Goal: Information Seeking & Learning: Learn about a topic

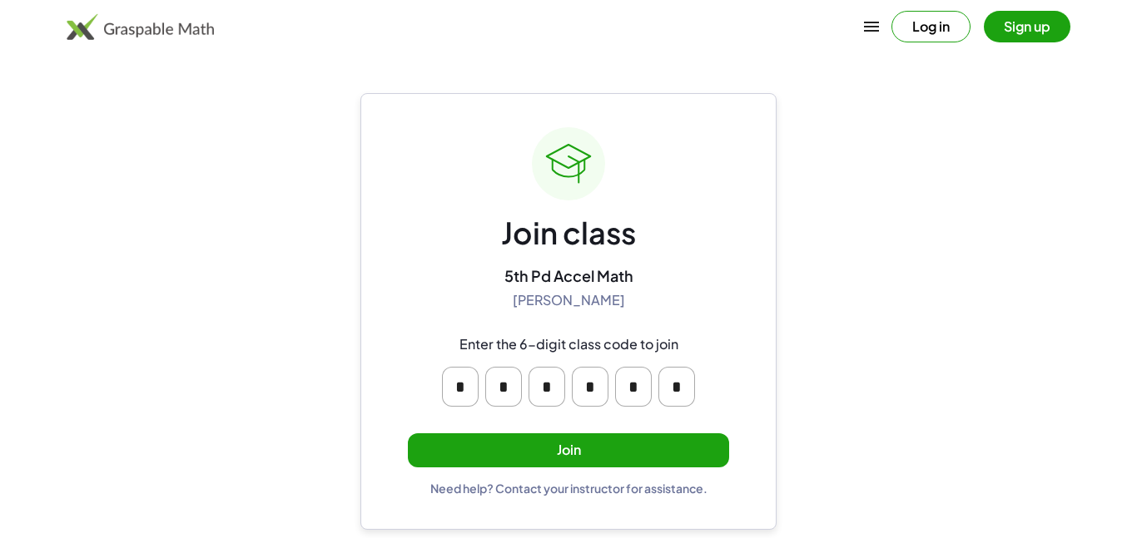
click at [621, 439] on button "Join" at bounding box center [568, 451] width 321 height 34
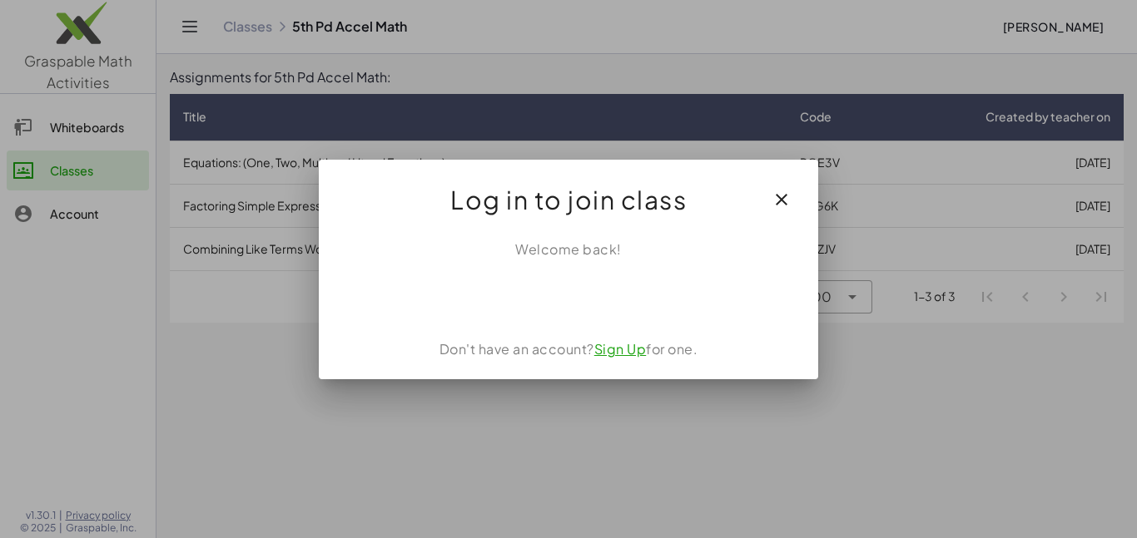
click at [791, 197] on icon "button" at bounding box center [781, 200] width 20 height 20
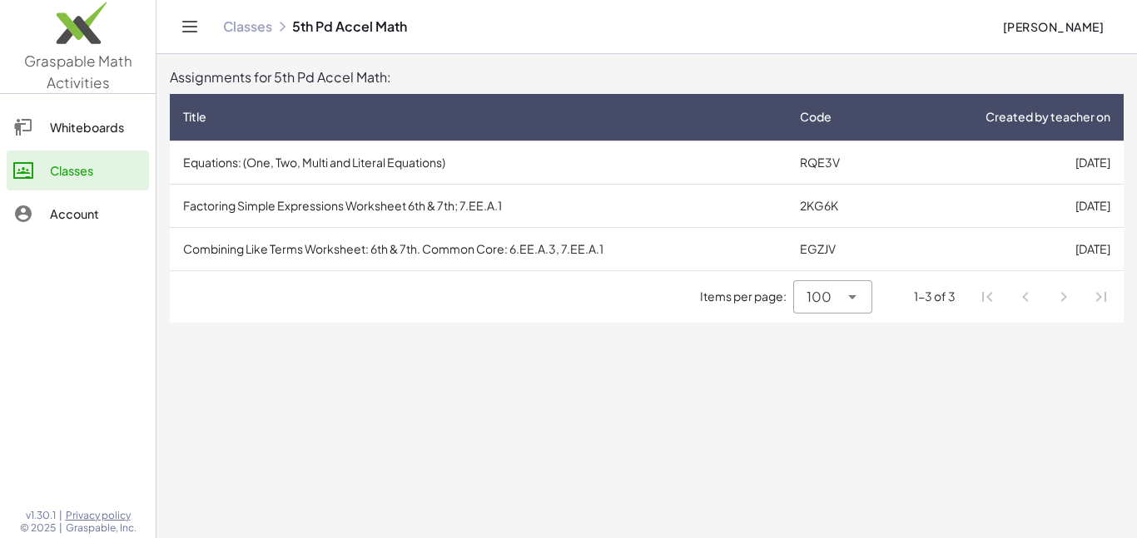
click at [710, 364] on main "Assignments for 5th Pd Accel Math: Title Code Created by teacher on Equations: …" at bounding box center [646, 269] width 980 height 538
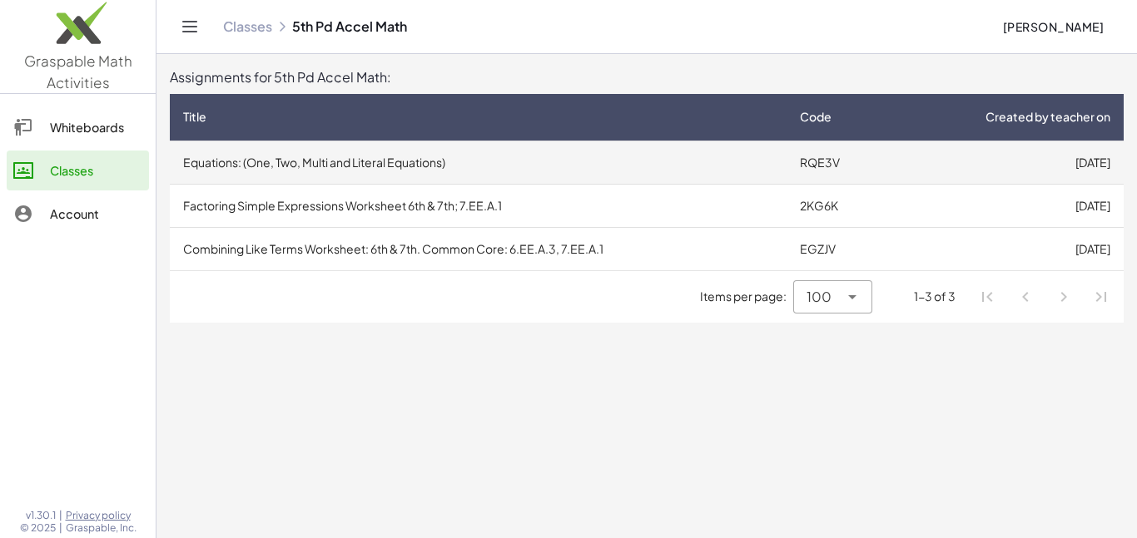
click at [732, 157] on td "Equations: (One, Two, Multi and Literal Equations)" at bounding box center [478, 162] width 617 height 43
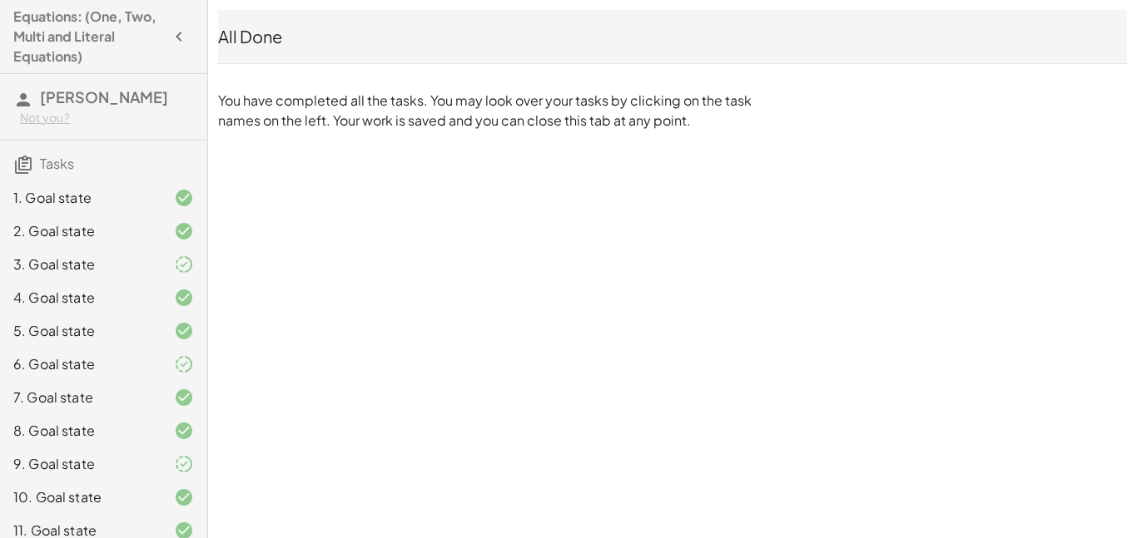
click at [55, 32] on h4 "Equations: (One, Two, Multi and Literal Equations)" at bounding box center [88, 37] width 151 height 60
click at [174, 35] on icon "button" at bounding box center [179, 37] width 20 height 20
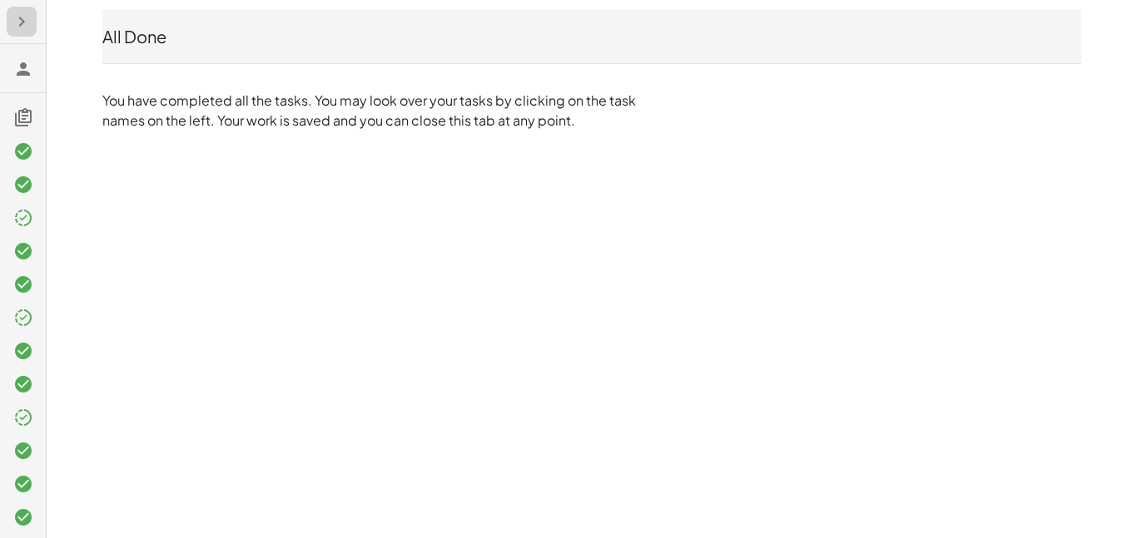
click at [28, 22] on icon "button" at bounding box center [22, 22] width 20 height 20
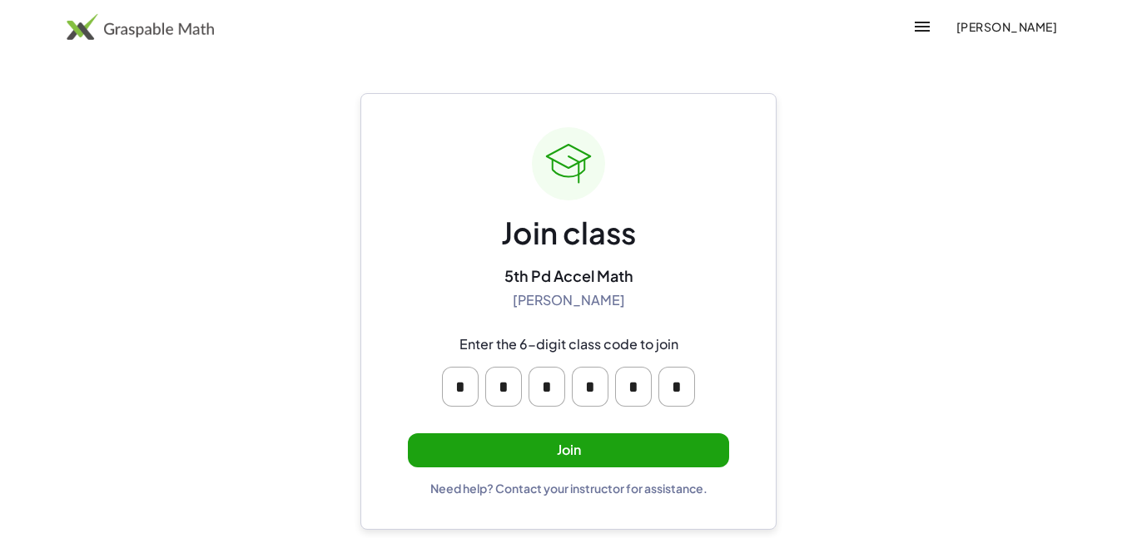
click at [652, 460] on button "Join" at bounding box center [568, 451] width 321 height 34
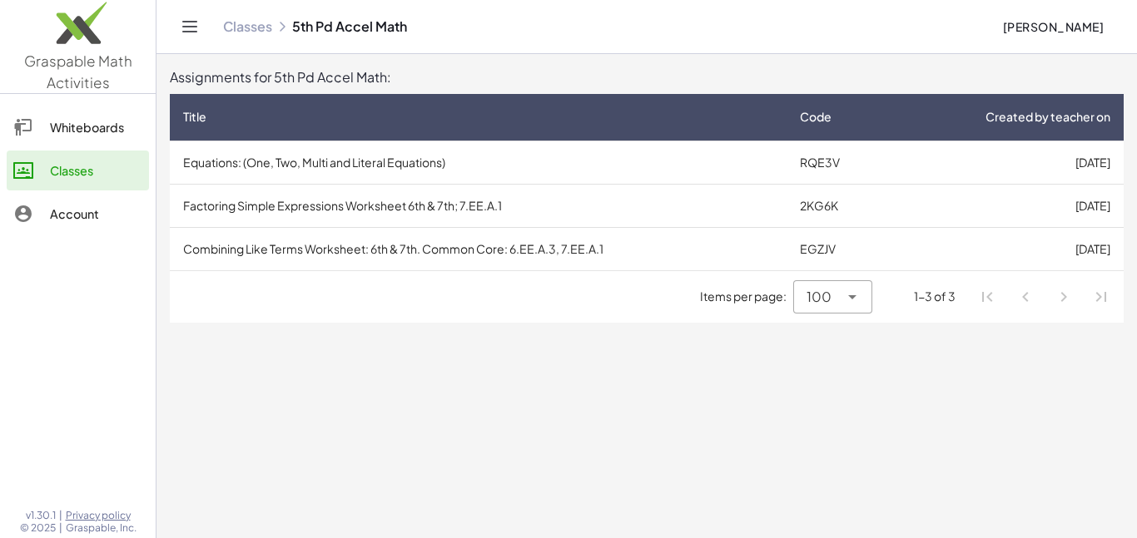
click at [190, 27] on icon "Toggle navigation" at bounding box center [190, 27] width 20 height 20
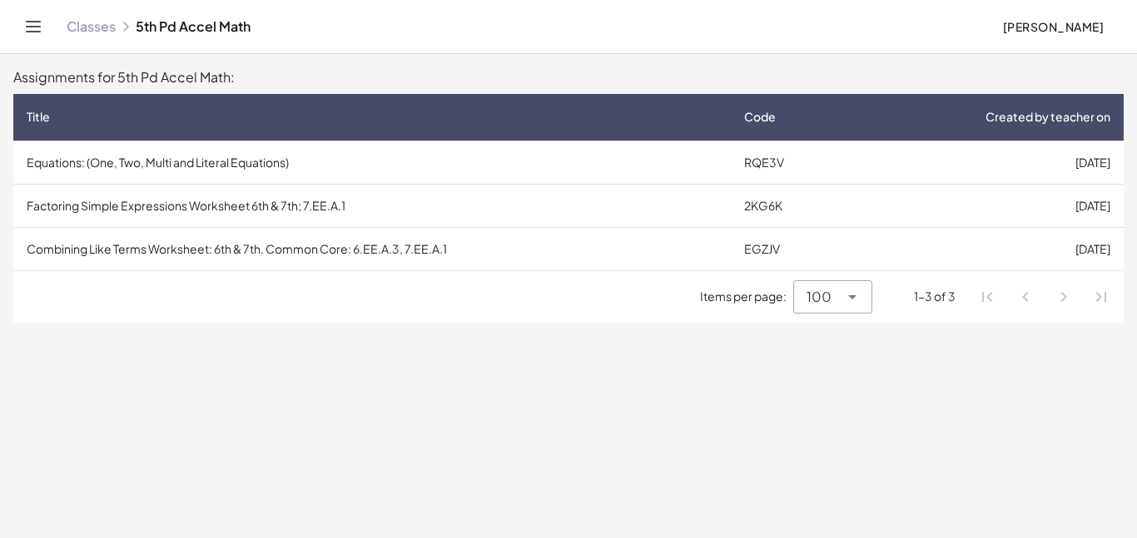
click at [127, 26] on icon at bounding box center [125, 26] width 13 height 13
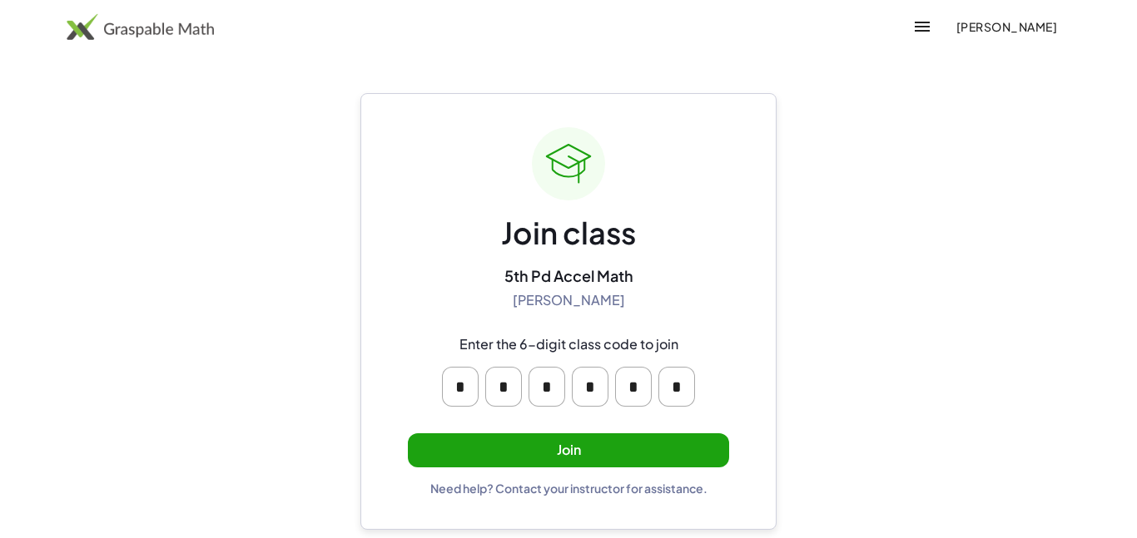
click at [570, 446] on button "Join" at bounding box center [568, 451] width 321 height 34
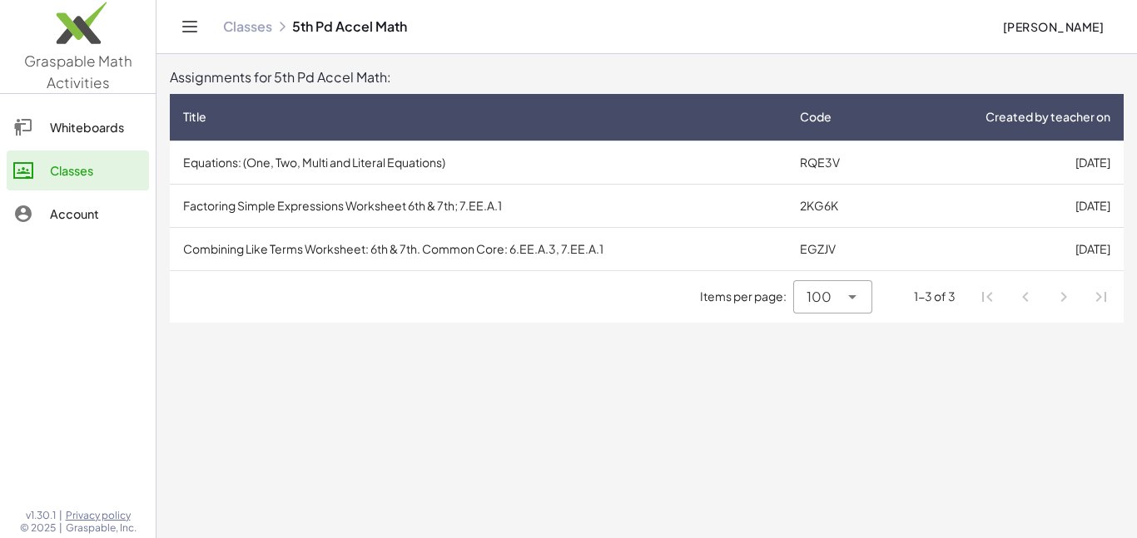
click at [806, 291] on span "100" at bounding box center [818, 297] width 25 height 20
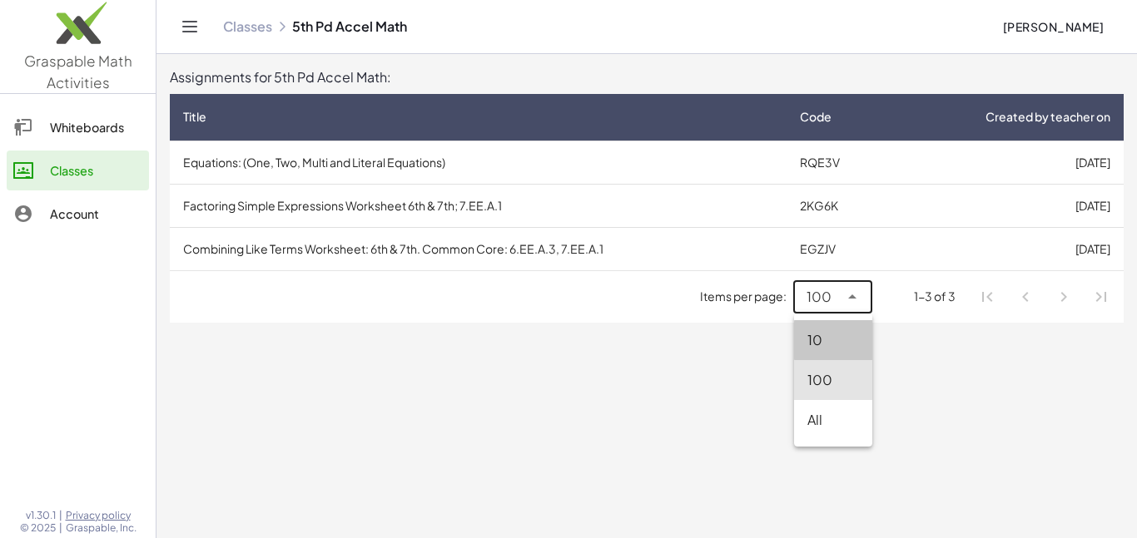
click at [821, 325] on div "10" at bounding box center [833, 340] width 78 height 40
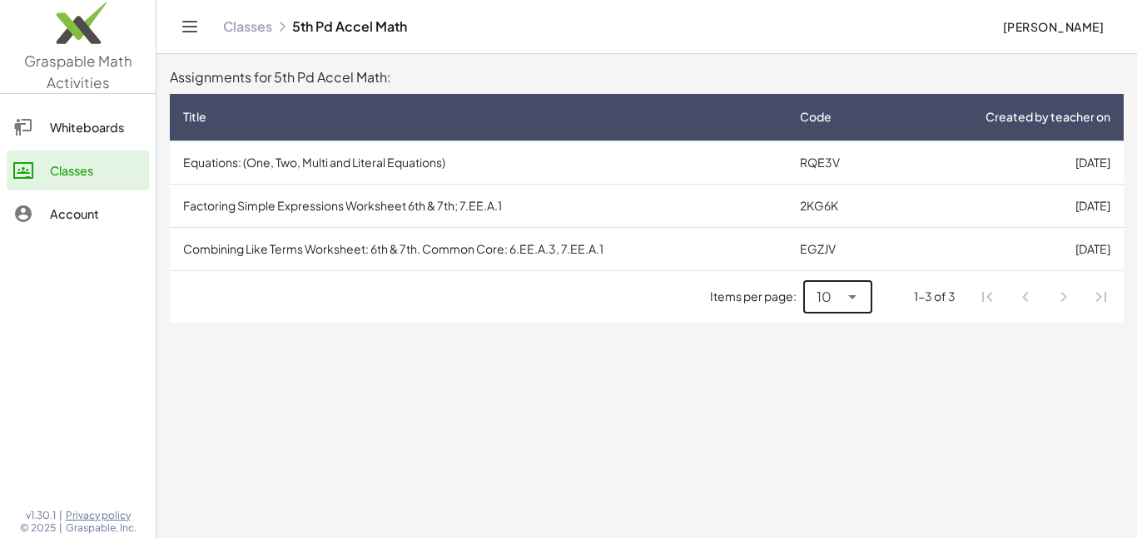
click at [817, 294] on span "10" at bounding box center [823, 297] width 15 height 20
click at [831, 389] on div "100" at bounding box center [838, 380] width 42 height 20
type input "***"
click at [780, 375] on main "Assignments for 5th Pd Accel Math: Title Code Created by teacher on Equations: …" at bounding box center [646, 269] width 980 height 538
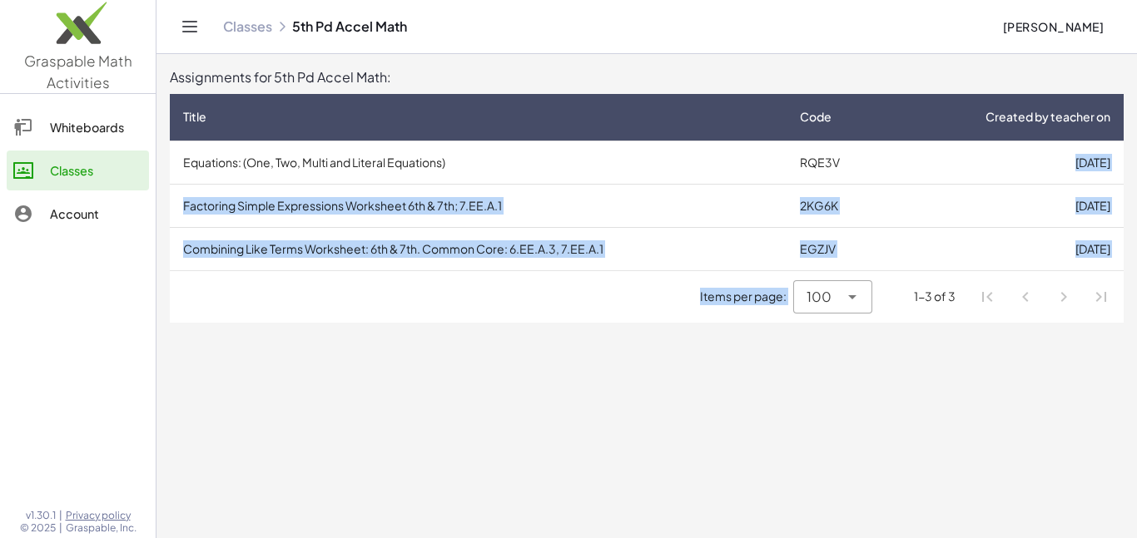
drag, startPoint x: 955, startPoint y: 176, endPoint x: 776, endPoint y: 471, distance: 345.4
click at [776, 471] on main "Assignments for 5th Pd Accel Math: Title Code Created by teacher on Equations: …" at bounding box center [646, 269] width 980 height 538
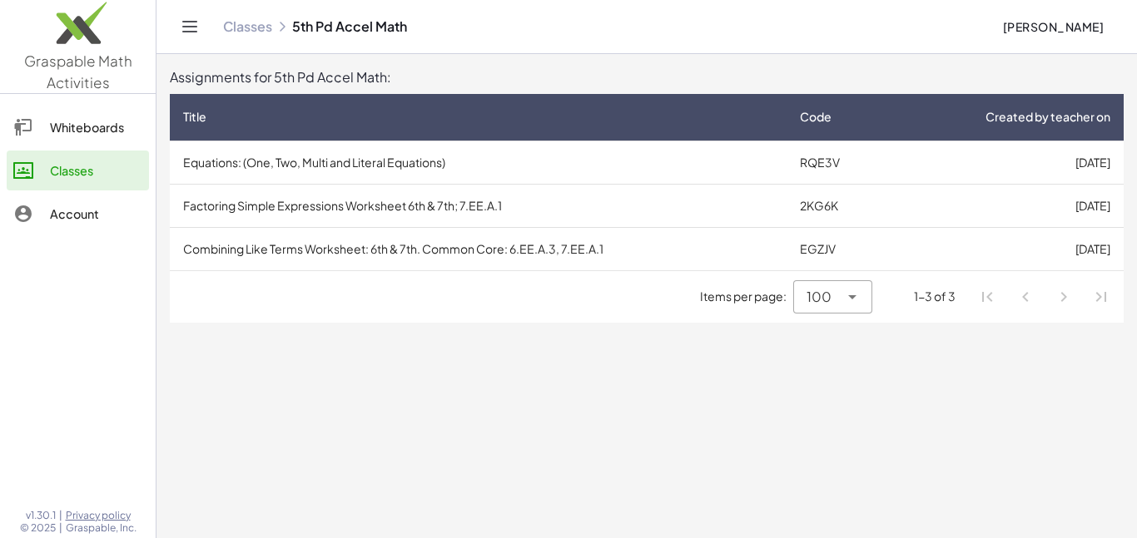
click at [99, 120] on div "Whiteboards" at bounding box center [96, 127] width 92 height 20
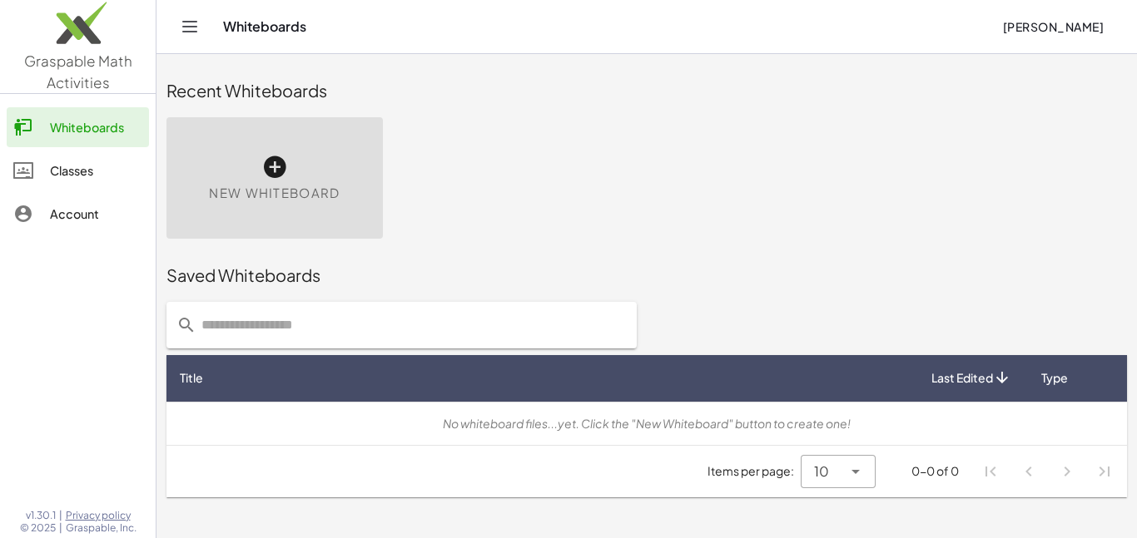
click at [63, 167] on div "Classes" at bounding box center [96, 171] width 92 height 20
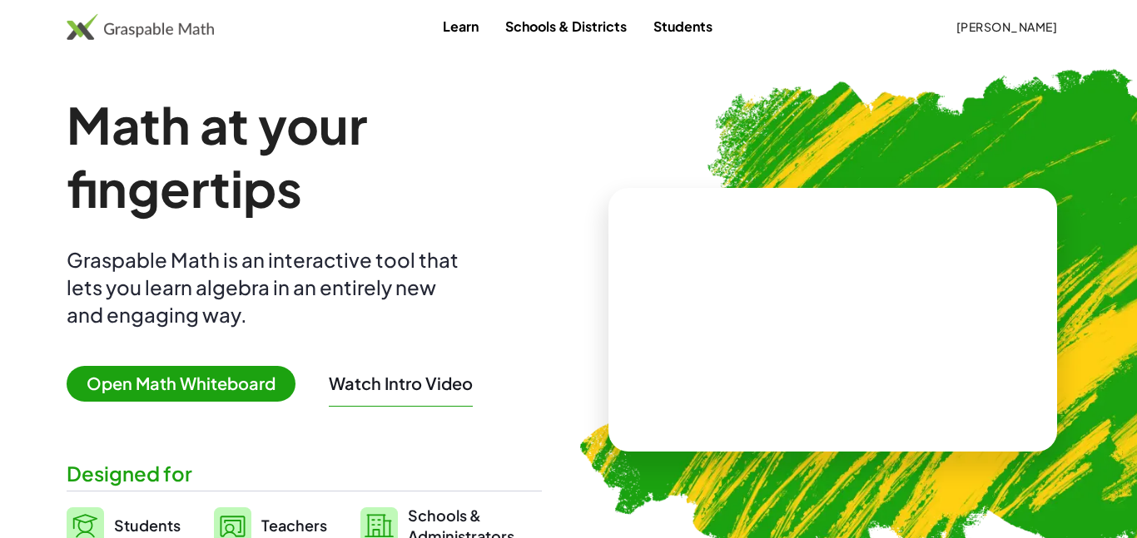
click at [197, 360] on div "Math at your fingertips Graspable Math is an interactive tool that lets you lea…" at bounding box center [304, 320] width 475 height 454
click at [438, 255] on div "Graspable Math is an interactive tool that lets you learn algebra in an entirel…" at bounding box center [266, 287] width 399 height 82
click at [1048, 25] on span "[PERSON_NAME]" at bounding box center [1006, 26] width 102 height 15
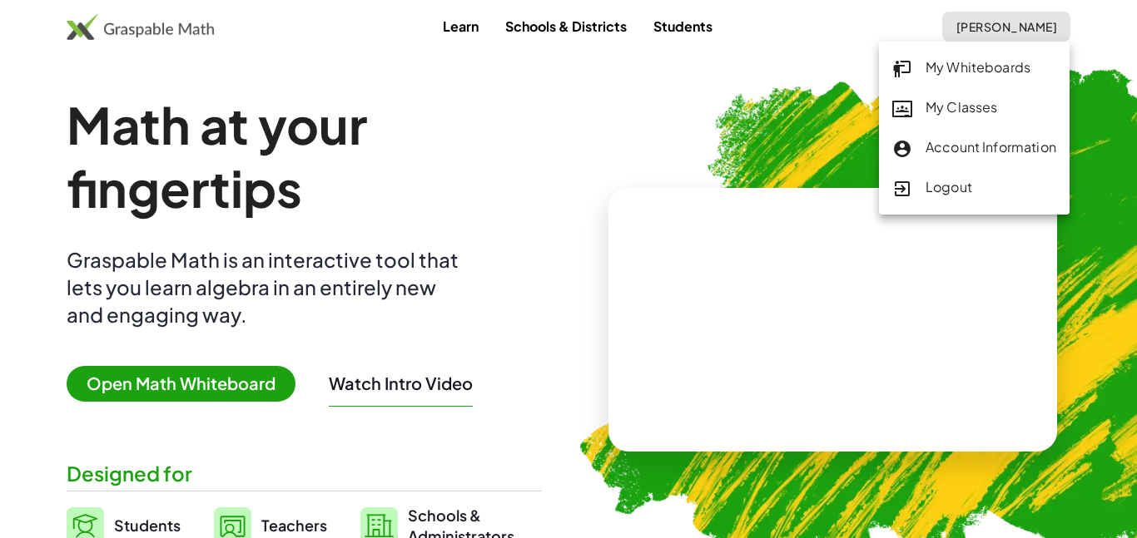
click at [966, 96] on link "My Classes" at bounding box center [974, 108] width 191 height 40
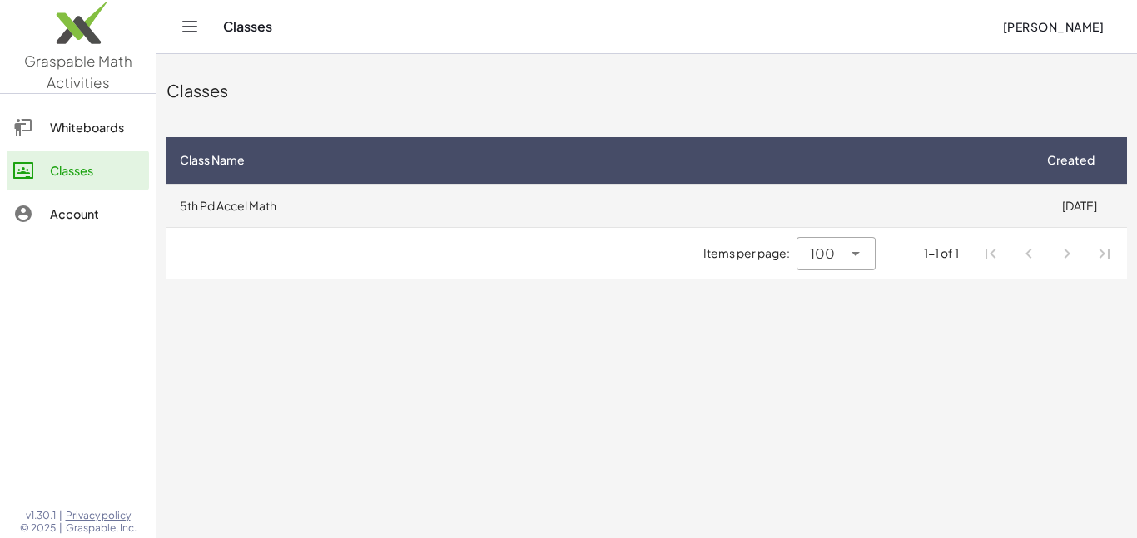
click at [355, 218] on td "5th Pd Accel Math" at bounding box center [598, 205] width 865 height 43
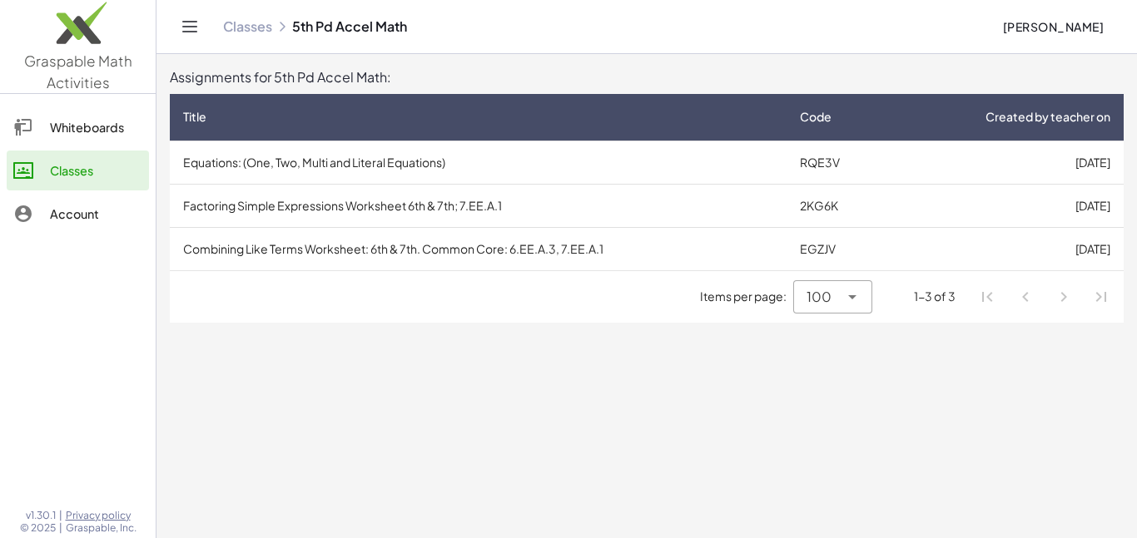
click at [679, 342] on main "Assignments for 5th Pd Accel Math: Title Code Created by teacher on Equations: …" at bounding box center [646, 269] width 980 height 538
